Goal: Information Seeking & Learning: Learn about a topic

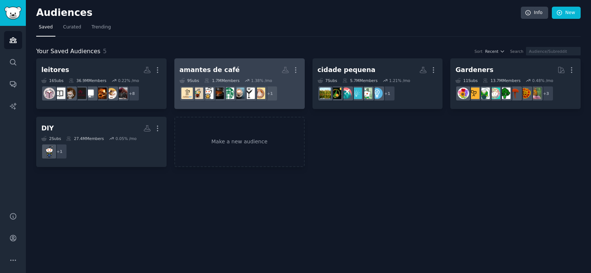
click at [253, 67] on h2 "amantes de café More" at bounding box center [239, 70] width 120 height 13
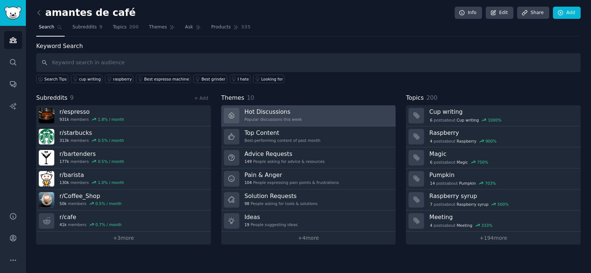
click at [284, 115] on h3 "Hot Discussions" at bounding box center [273, 112] width 58 height 8
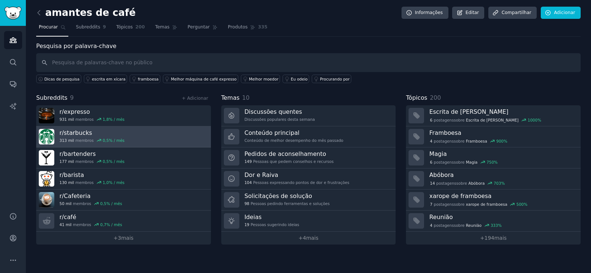
click at [143, 141] on link "r/ starbucks 313 mil membros 0,5 % / mês" at bounding box center [123, 136] width 175 height 21
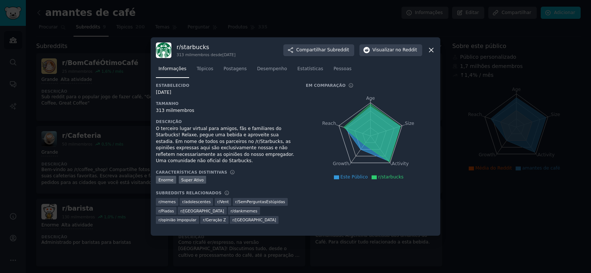
click at [431, 52] on icon at bounding box center [431, 50] width 8 height 8
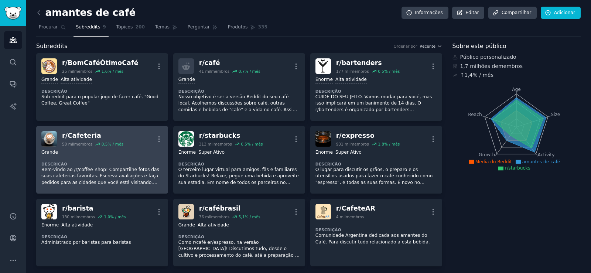
click at [97, 166] on dt "Descrição" at bounding box center [101, 163] width 121 height 5
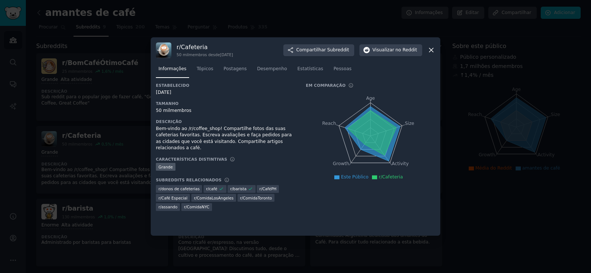
click at [432, 54] on icon at bounding box center [431, 50] width 8 height 8
click at [431, 49] on icon at bounding box center [431, 50] width 8 height 8
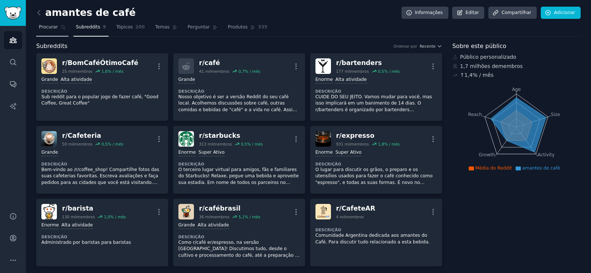
click at [51, 28] on font "Procurar" at bounding box center [48, 26] width 19 height 5
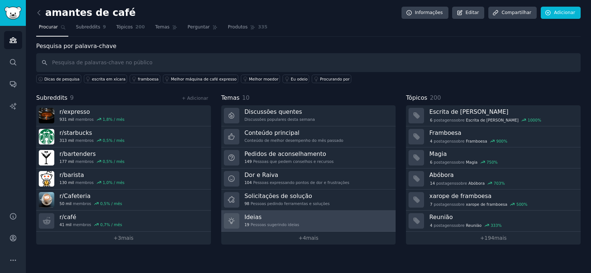
click at [286, 223] on font "Pessoas sugerindo ideias" at bounding box center [275, 224] width 48 height 4
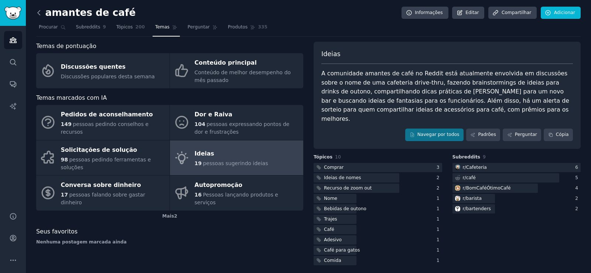
click at [40, 10] on icon at bounding box center [39, 13] width 8 height 8
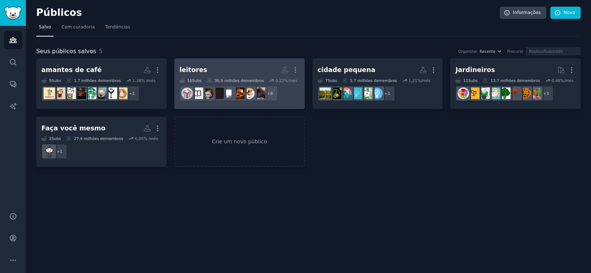
click at [232, 63] on link "leitores Mais 16 Subs ​ 36,9 milhões de membros 0,22 %/mês + 8" at bounding box center [239, 83] width 130 height 51
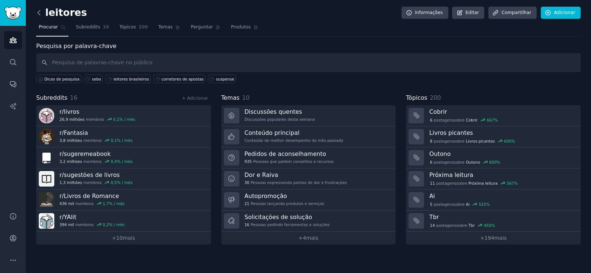
click at [38, 10] on icon at bounding box center [39, 13] width 8 height 8
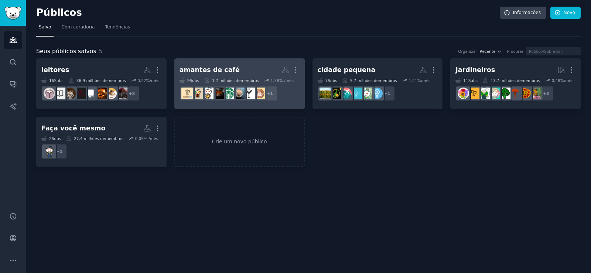
click at [258, 69] on h2 "amantes de café Mais" at bounding box center [239, 70] width 120 height 13
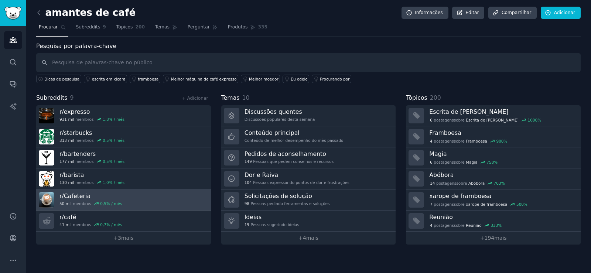
click at [64, 193] on font "r/" at bounding box center [61, 195] width 4 height 7
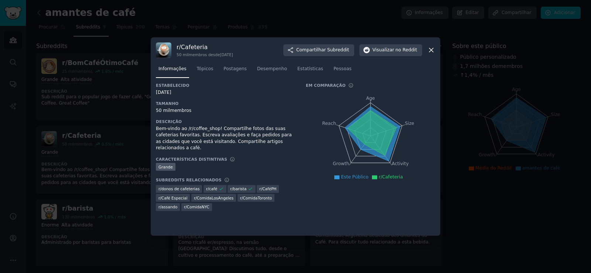
click at [430, 47] on icon at bounding box center [431, 50] width 8 height 8
